Goal: Register for event/course

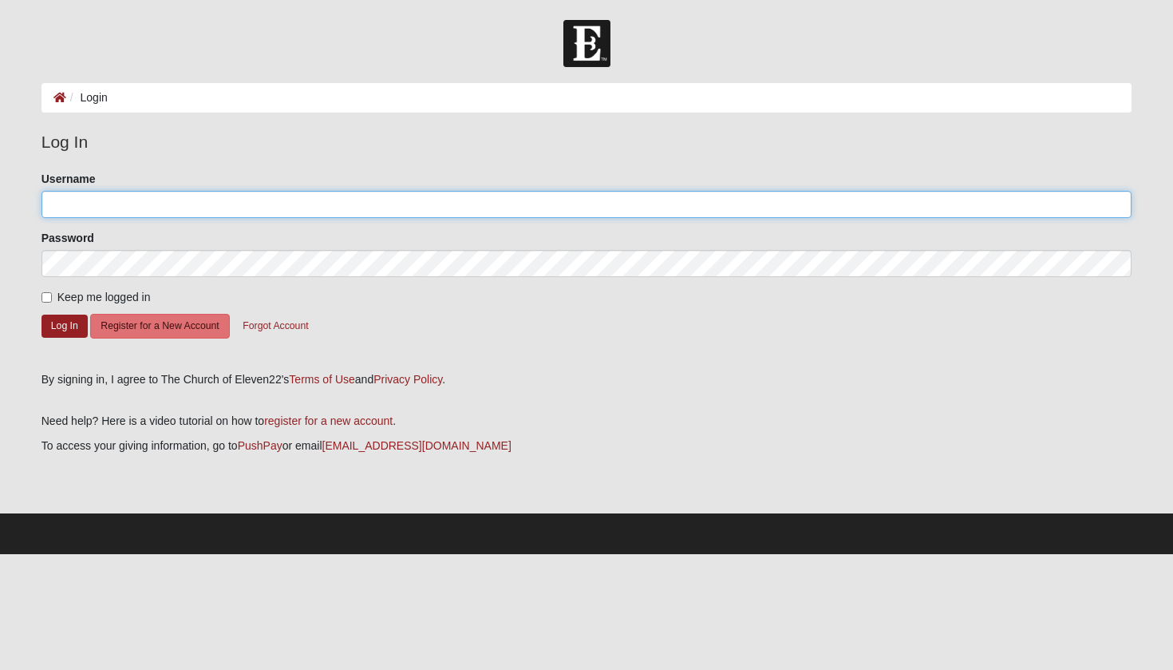
type input "[PERSON_NAME].[PERSON_NAME]"
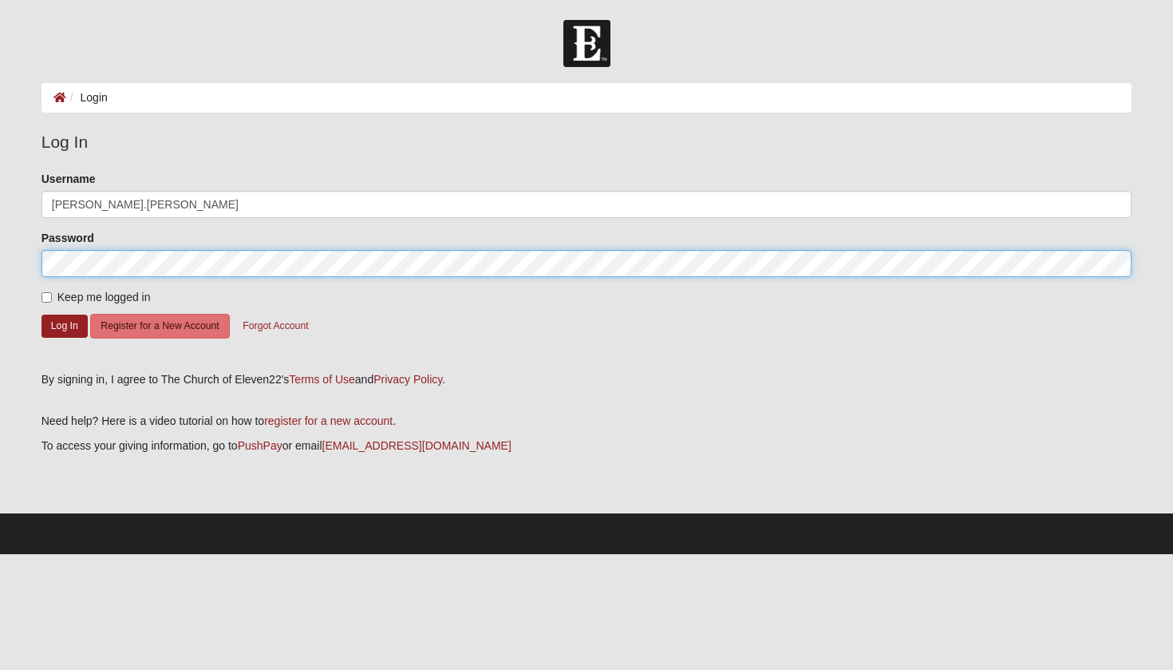
click at [64, 325] on button "Log In" at bounding box center [65, 325] width 46 height 23
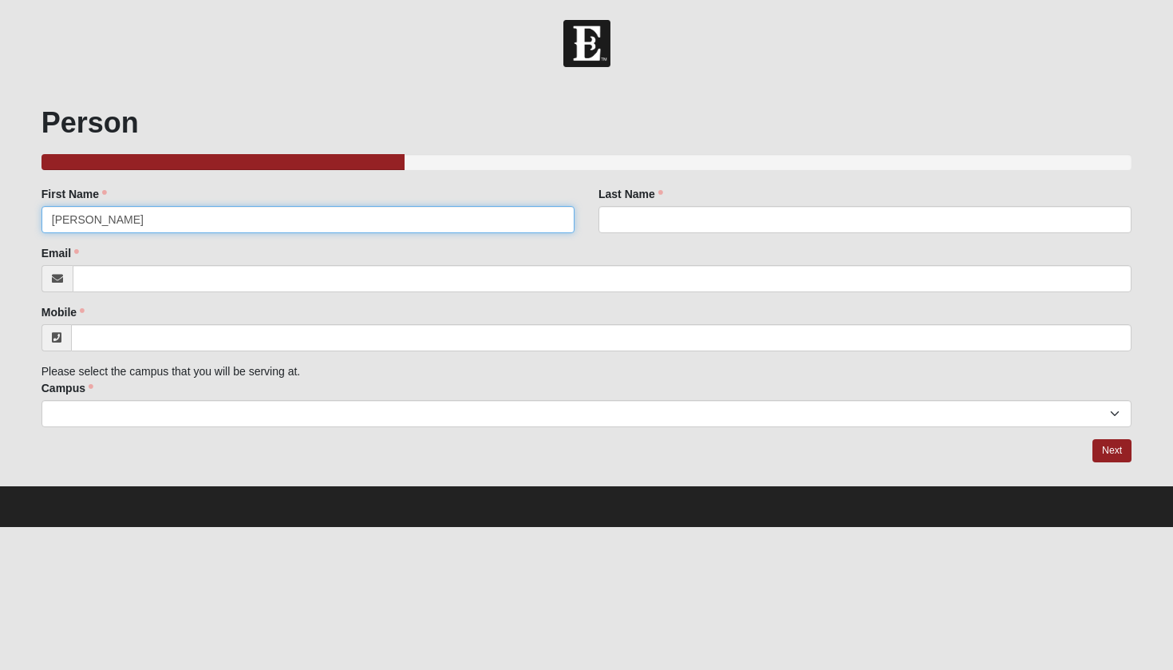
type input "[PERSON_NAME]"
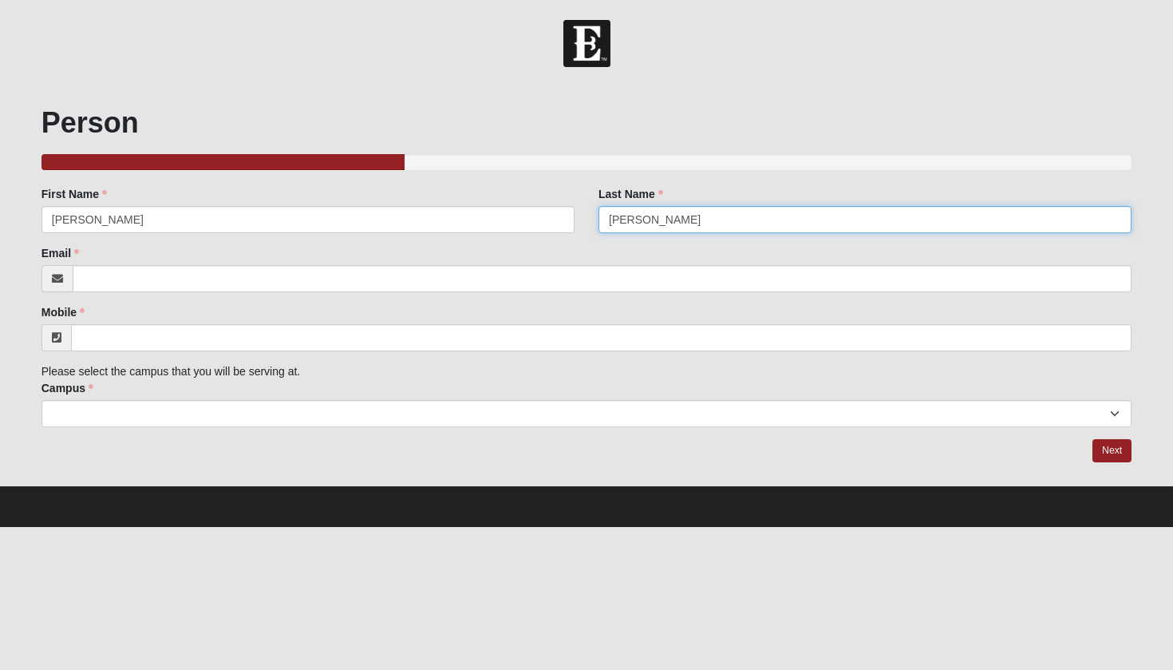
type input "[PERSON_NAME]"
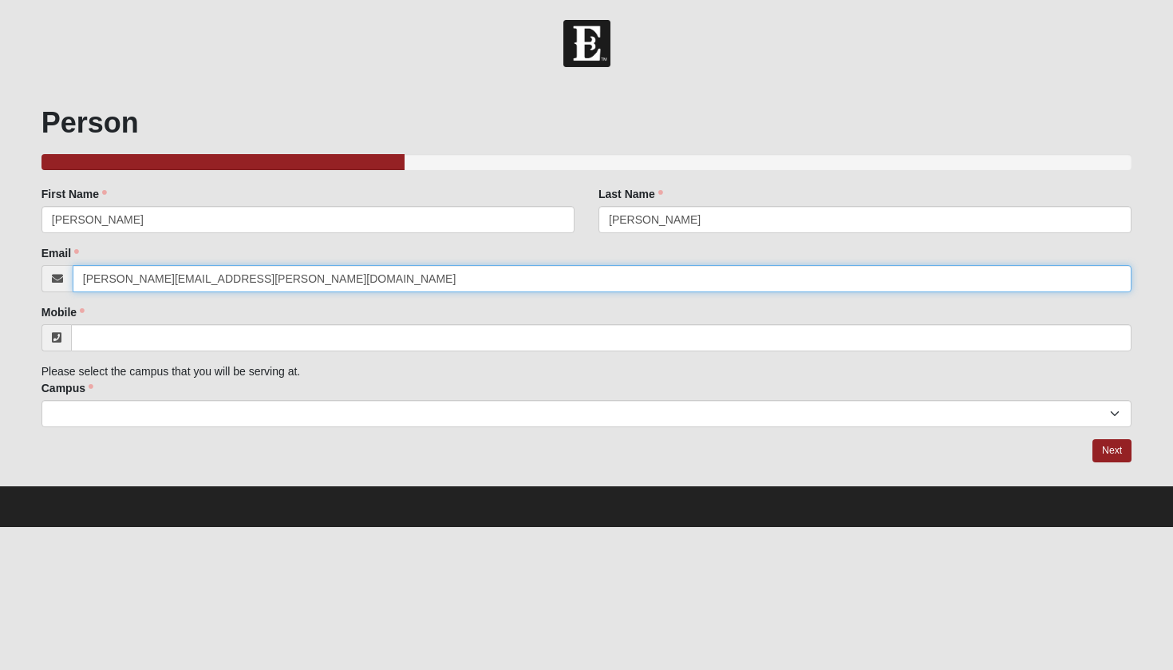
type input "[PERSON_NAME][EMAIL_ADDRESS][PERSON_NAME][DOMAIN_NAME]"
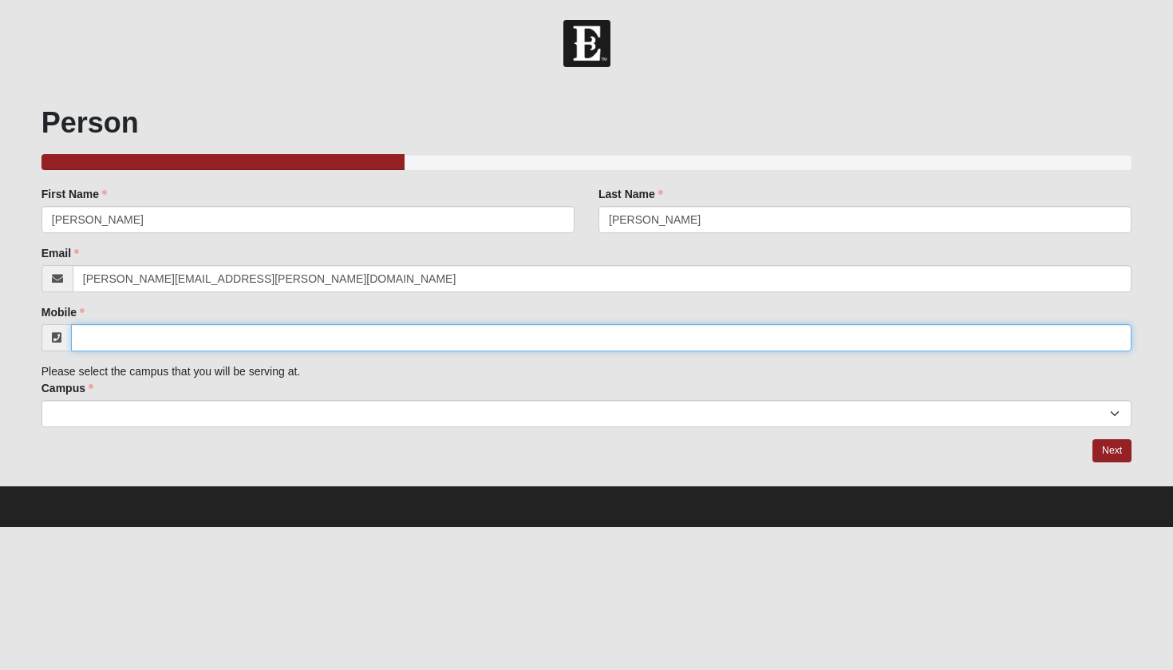
click at [359, 341] on input "Mobile" at bounding box center [601, 337] width 1061 height 27
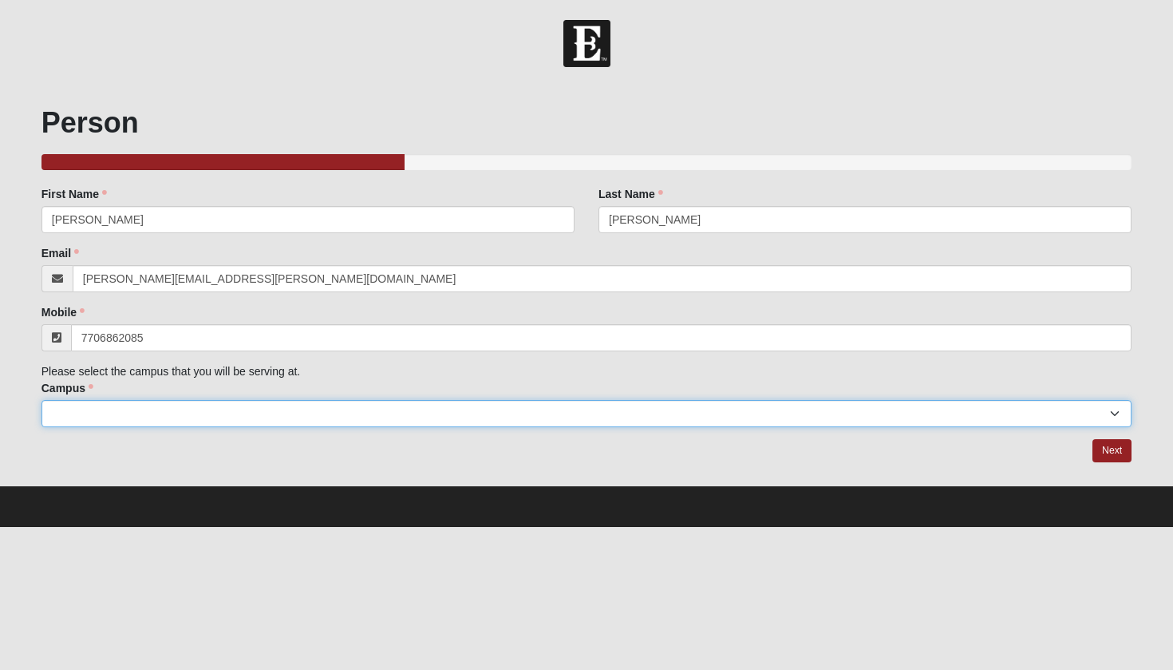
type input "[PHONE_NUMBER]"
select select "6"
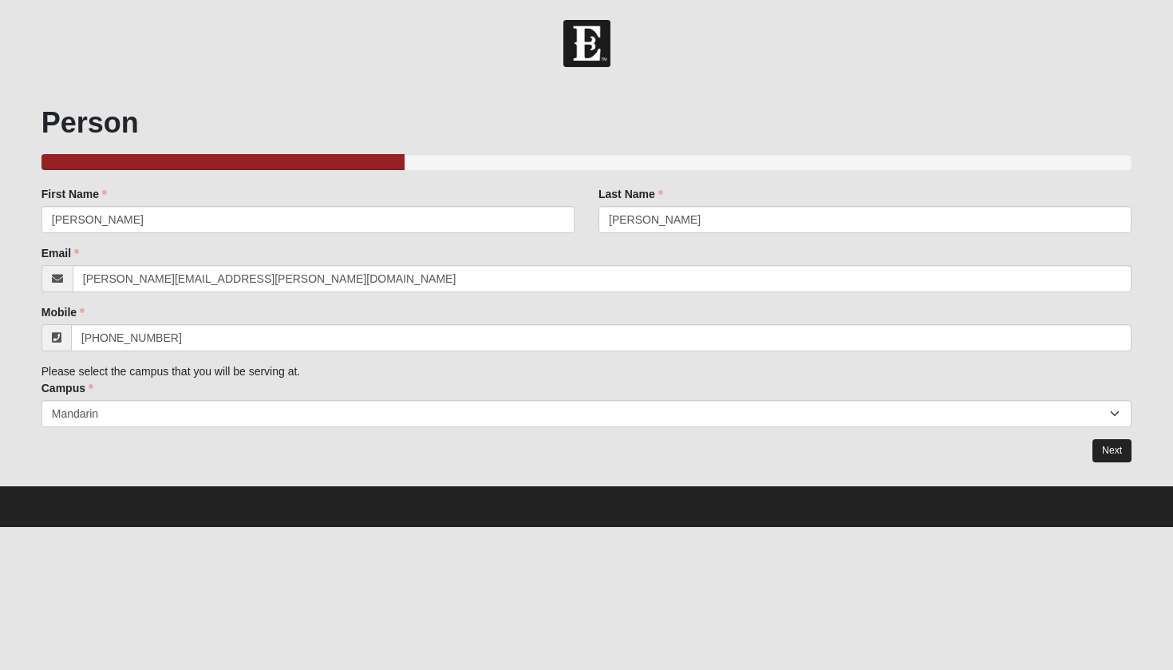
click at [1103, 448] on link "Next" at bounding box center [1112, 450] width 39 height 23
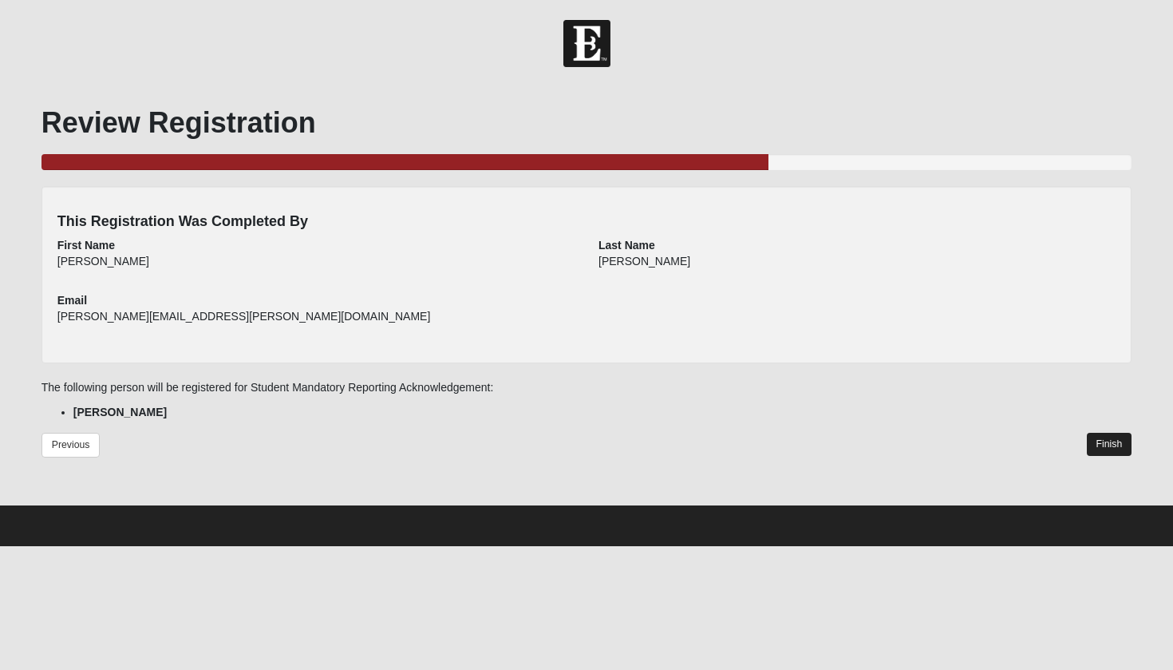
click at [1110, 438] on link "Finish" at bounding box center [1109, 444] width 45 height 23
